Goal: Transaction & Acquisition: Book appointment/travel/reservation

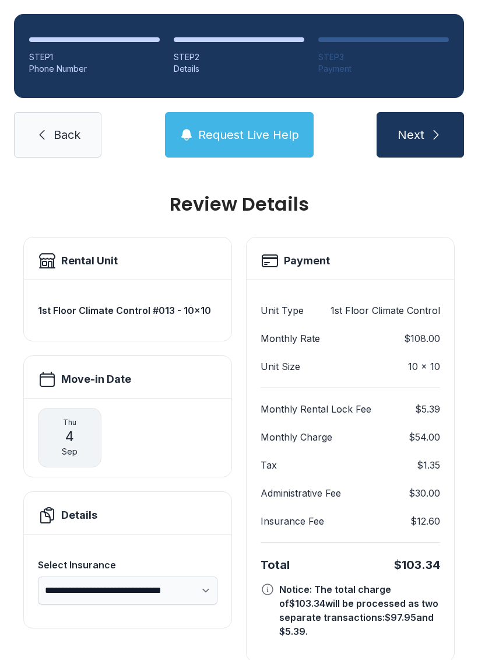
scroll to position [29, 0]
click at [62, 127] on span "Back" at bounding box center [67, 135] width 27 height 16
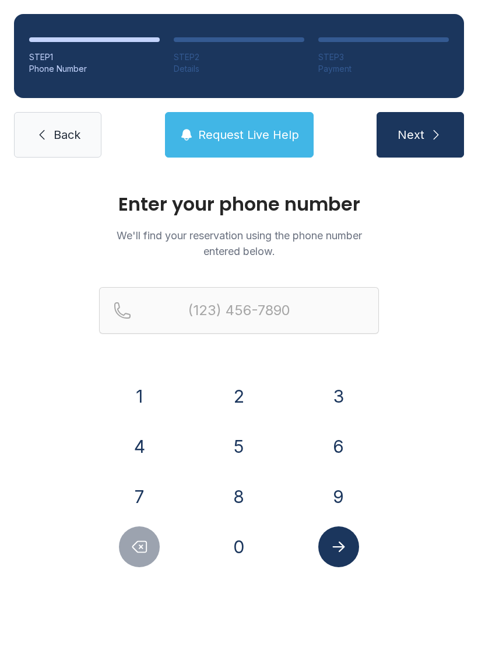
click at [52, 137] on link "Back" at bounding box center [57, 134] width 87 height 45
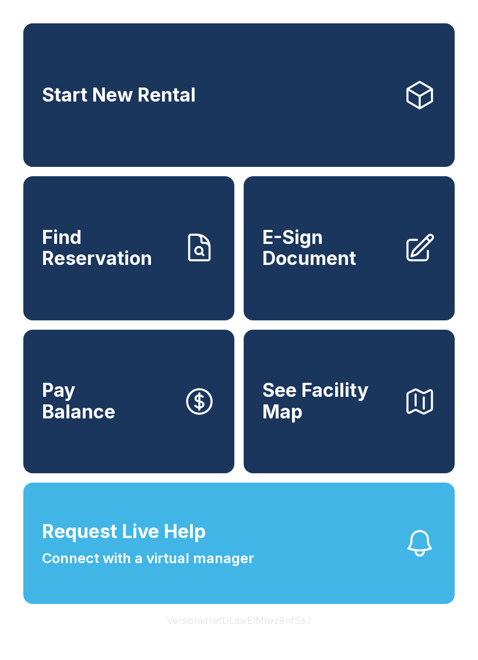
click at [49, 124] on link "Start New Rental" at bounding box center [239, 94] width 432 height 143
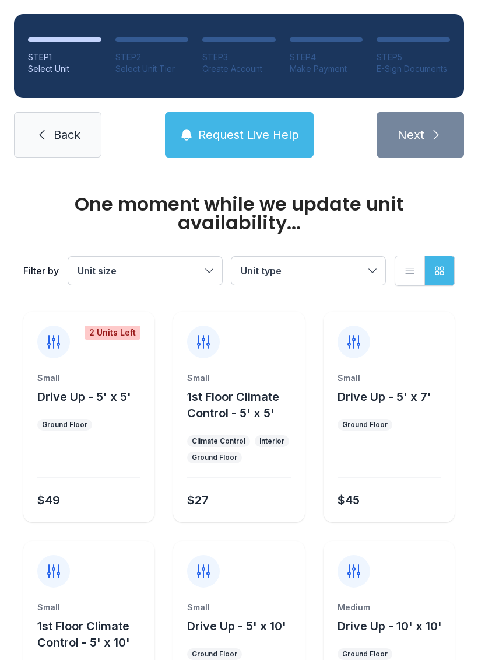
click at [58, 184] on div "One moment while we update unit availability... Filter by Unit size Unit type L…" at bounding box center [239, 240] width 436 height 138
click at [57, 125] on link "Back" at bounding box center [57, 134] width 87 height 45
